Goal: Information Seeking & Learning: Learn about a topic

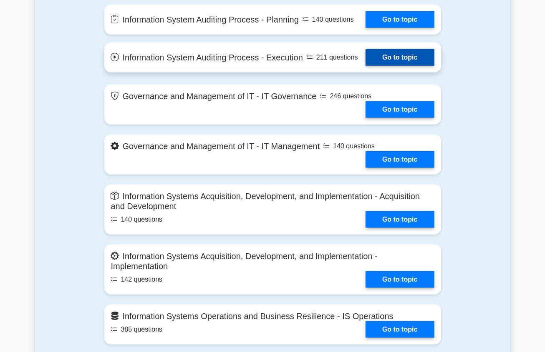
scroll to position [459, 0]
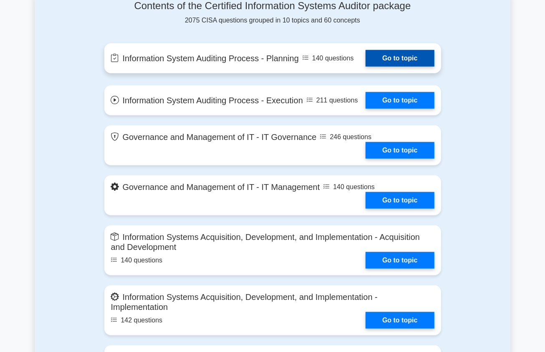
click at [403, 67] on link "Go to topic" at bounding box center [399, 58] width 68 height 17
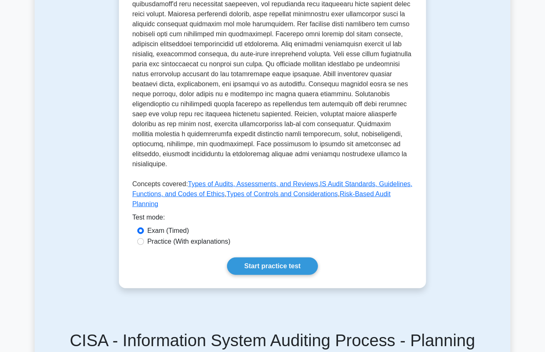
scroll to position [459, 0]
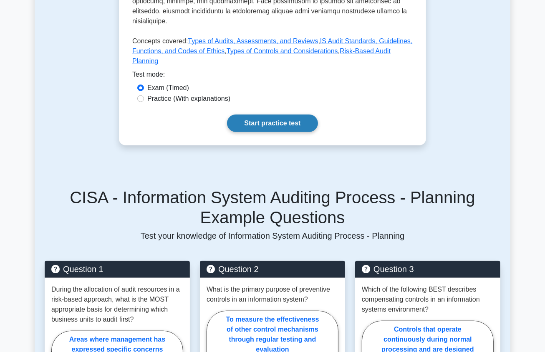
click at [252, 115] on link "Start practice test" at bounding box center [272, 124] width 91 height 18
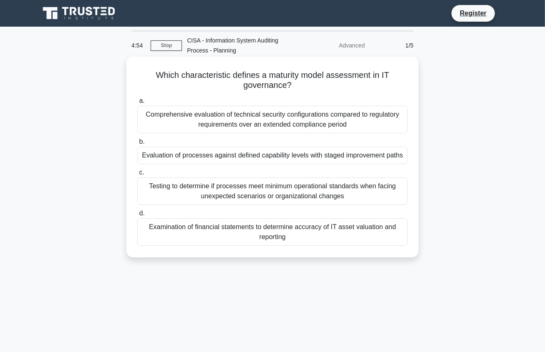
click at [214, 199] on div "Testing to determine if processes meet minimum operational standards when facin…" at bounding box center [272, 192] width 270 height 28
click at [137, 176] on input "c. Testing to determine if processes meet minimum operational standards when fa…" at bounding box center [137, 172] width 0 height 5
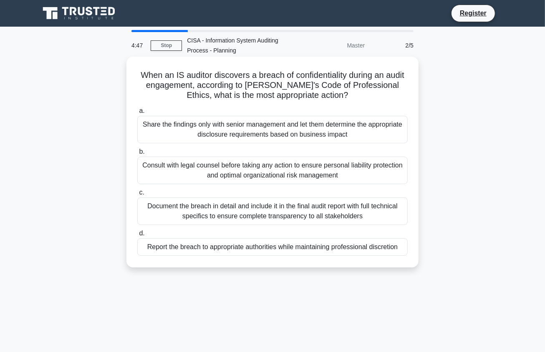
click at [260, 127] on div "Share the findings only with senior management and let them determine the appro…" at bounding box center [272, 130] width 270 height 28
click at [137, 114] on input "a. Share the findings only with senior management and let them determine the ap…" at bounding box center [137, 110] width 0 height 5
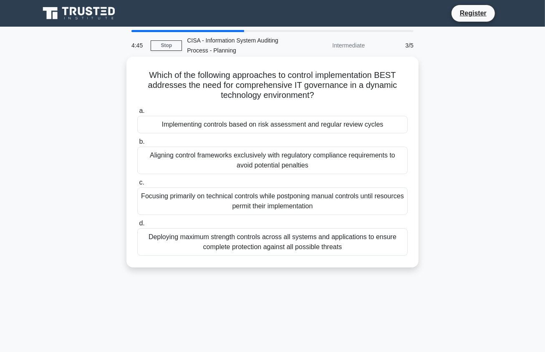
click at [241, 240] on div "Deploying maximum strength controls across all systems and applications to ensu…" at bounding box center [272, 243] width 270 height 28
click at [137, 226] on input "d. Deploying maximum strength controls across all systems and applications to e…" at bounding box center [137, 223] width 0 height 5
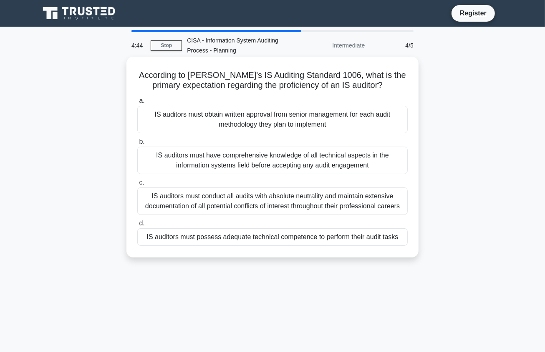
click at [249, 163] on div "IS auditors must have comprehensive knowledge of all technical aspects in the i…" at bounding box center [272, 161] width 270 height 28
click at [137, 145] on input "b. IS auditors must have comprehensive knowledge of all technical aspects in th…" at bounding box center [137, 141] width 0 height 5
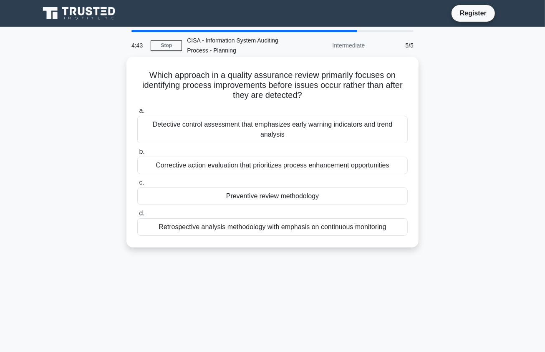
click at [297, 209] on label "d. Retrospective analysis methodology with emphasis on continuous monitoring" at bounding box center [272, 223] width 270 height 28
click at [137, 211] on input "d. Retrospective analysis methodology with emphasis on continuous monitoring" at bounding box center [137, 213] width 0 height 5
